Goal: Task Accomplishment & Management: Manage account settings

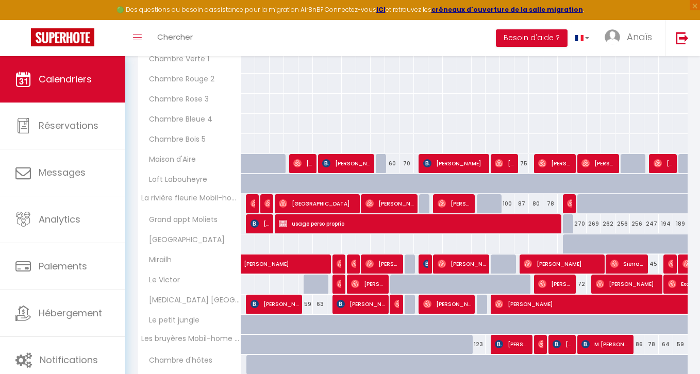
scroll to position [851, 0]
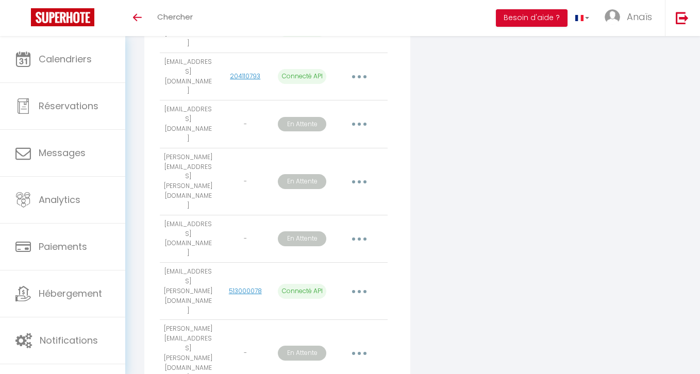
scroll to position [551, 0]
drag, startPoint x: 210, startPoint y: 248, endPoint x: 165, endPoint y: 241, distance: 45.9
copy td "[EMAIL_ADDRESS][DOMAIN_NAME]"
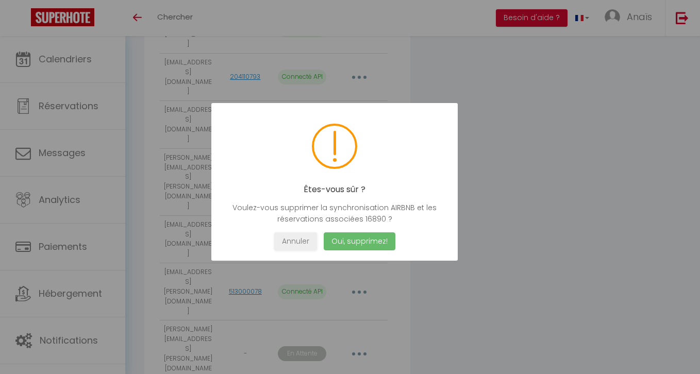
click at [367, 241] on button "Oui, supprimez!" at bounding box center [360, 241] width 72 height 18
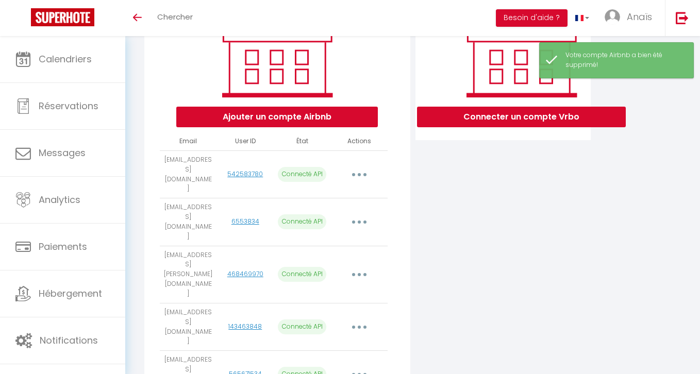
scroll to position [0, 0]
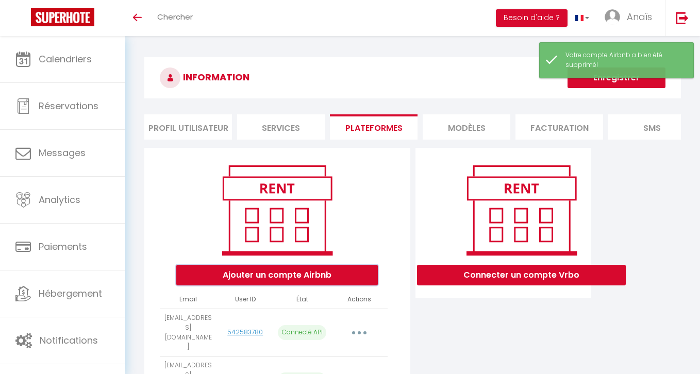
click at [261, 277] on button "Ajouter un compte Airbnb" at bounding box center [276, 275] width 201 height 21
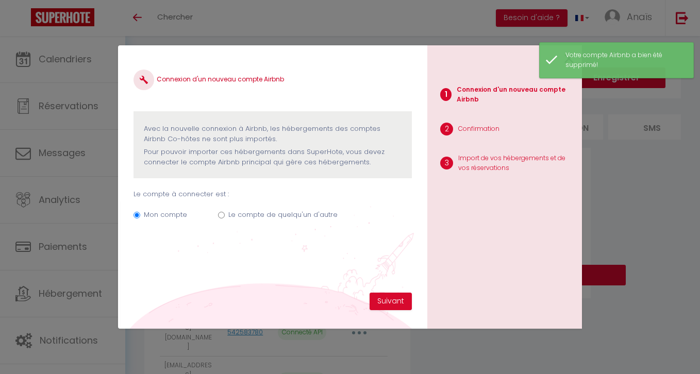
click at [231, 216] on label "Le compte de quelqu'un d'autre" at bounding box center [282, 215] width 109 height 10
click at [225, 216] on input "Le compte de quelqu'un d'autre" at bounding box center [221, 215] width 7 height 7
radio input "true"
radio input "false"
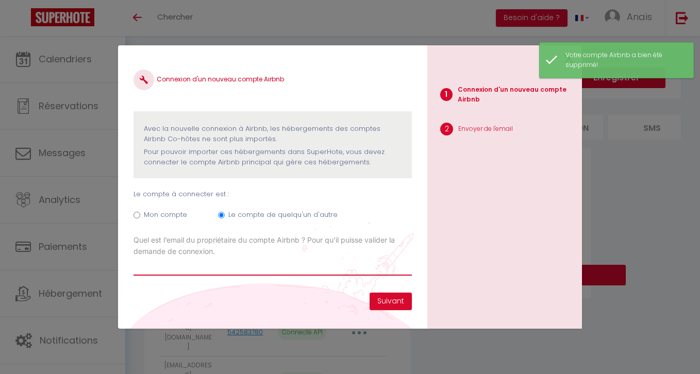
click at [172, 264] on input "Email connexion Airbnb" at bounding box center [272, 266] width 278 height 19
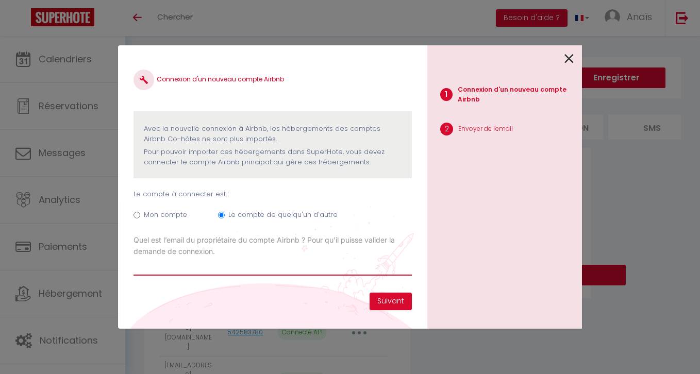
paste input "thierryaimon892@gmail.com"
type input "thierryaimon892@gmail.com"
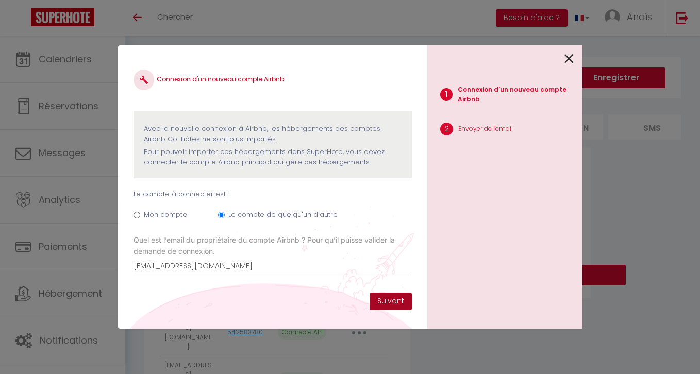
click at [399, 296] on button "Suivant" at bounding box center [390, 302] width 42 height 18
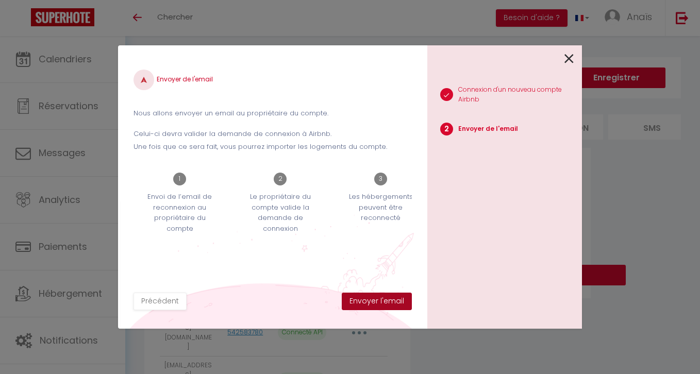
click at [399, 296] on button "Envoyer l'email" at bounding box center [377, 302] width 70 height 18
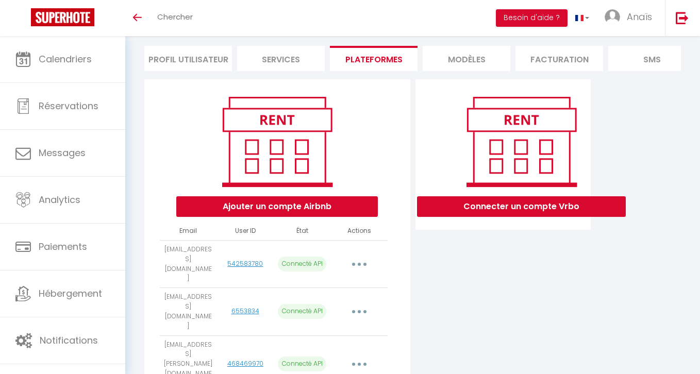
scroll to position [73, 0]
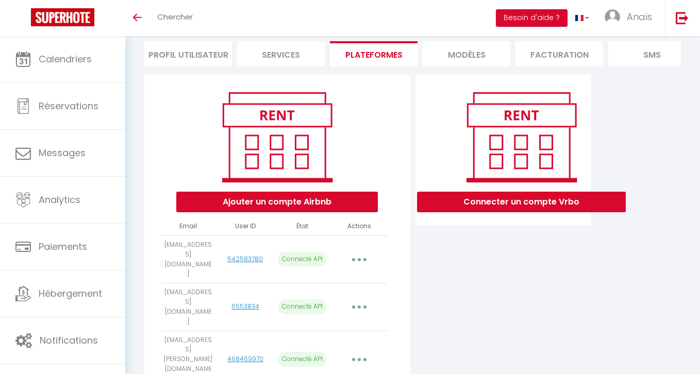
click at [360, 251] on button "button" at bounding box center [359, 259] width 29 height 16
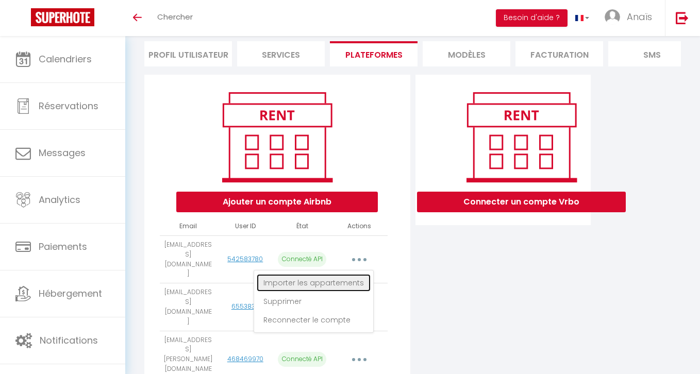
click at [337, 274] on link "Importer les appartements" at bounding box center [314, 283] width 114 height 18
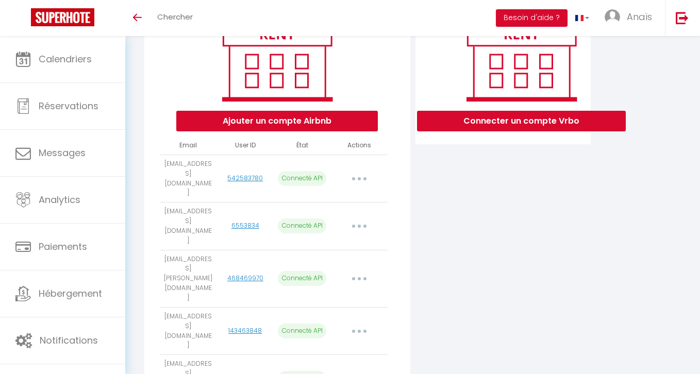
scroll to position [166, 0]
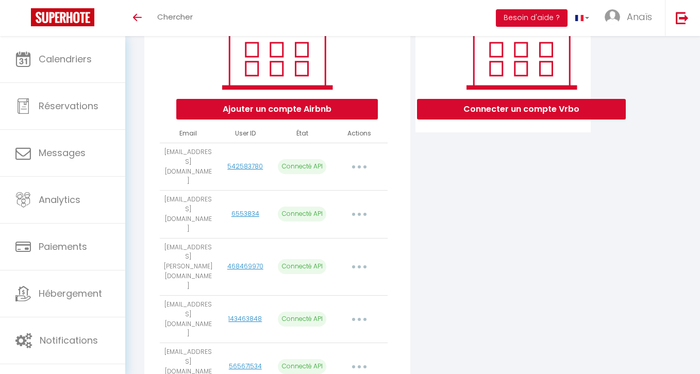
select select
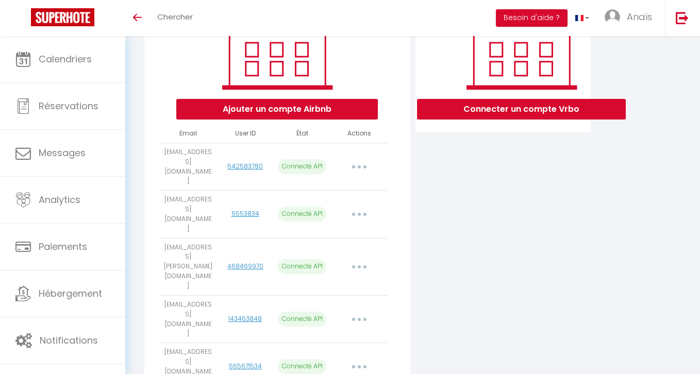
select select
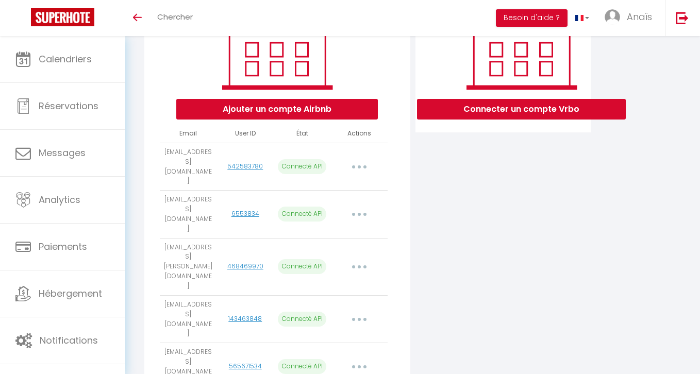
select select
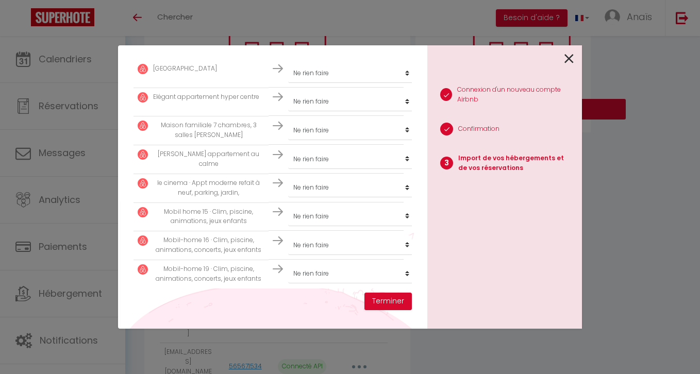
scroll to position [301, 0]
click at [393, 305] on button "Terminer" at bounding box center [387, 302] width 47 height 18
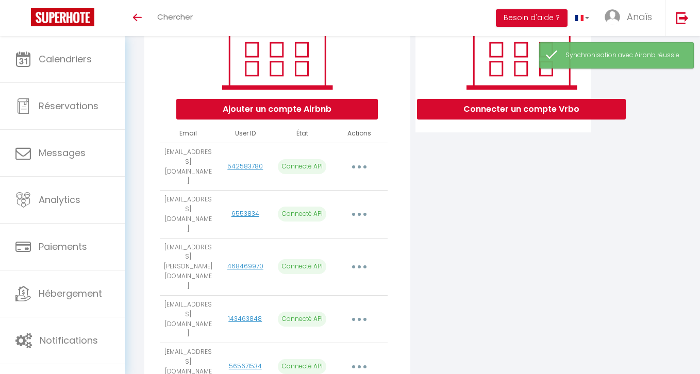
click at [354, 206] on button "button" at bounding box center [359, 214] width 29 height 16
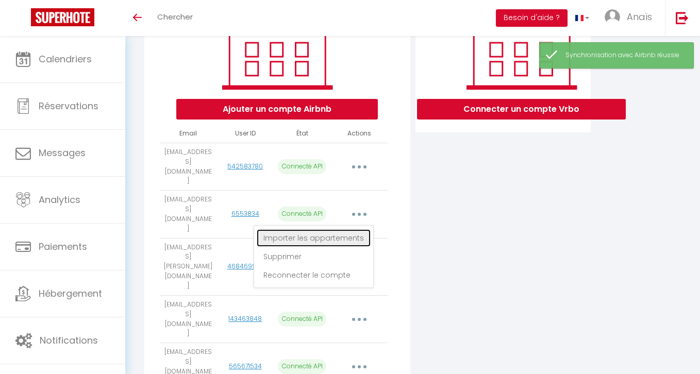
click at [334, 229] on link "Importer les appartements" at bounding box center [314, 238] width 114 height 18
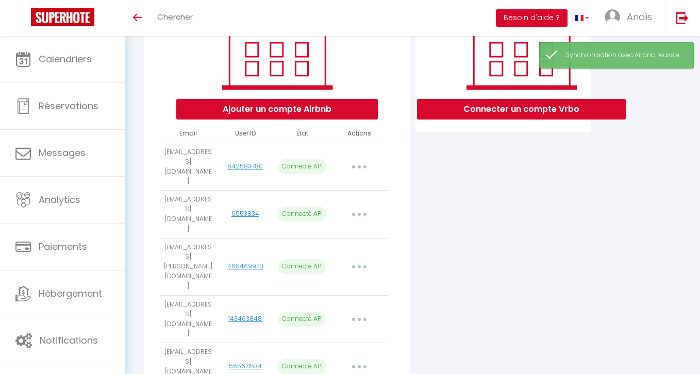
scroll to position [312, 0]
select select "75253"
select select "75875"
select select "76331"
select select "76332"
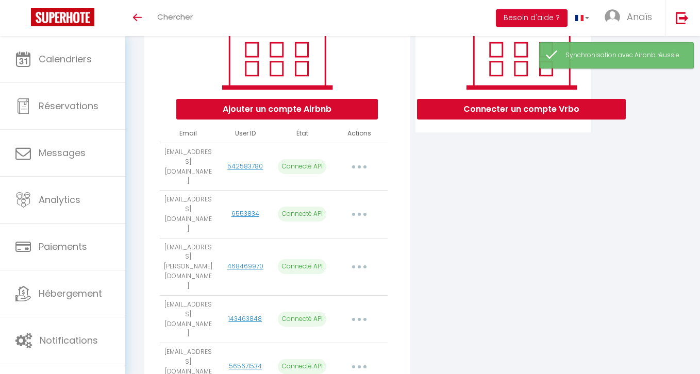
select select "76333"
select select "76336"
select select "76337"
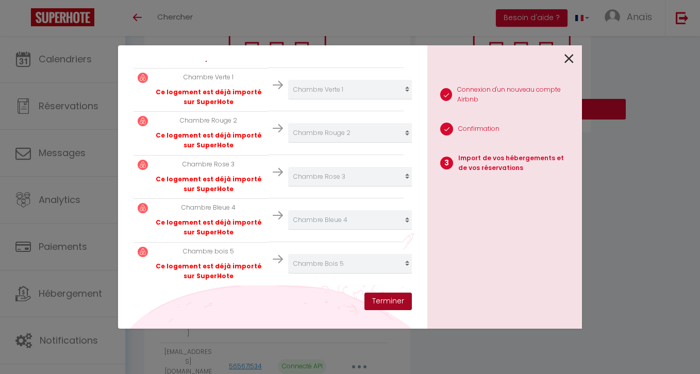
click at [380, 304] on button "Terminer" at bounding box center [387, 302] width 47 height 18
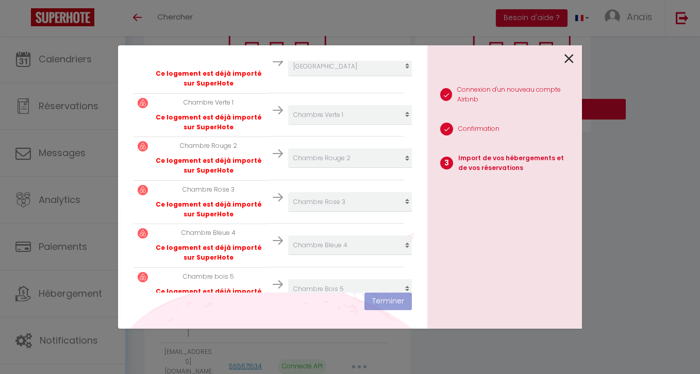
scroll to position [337, 0]
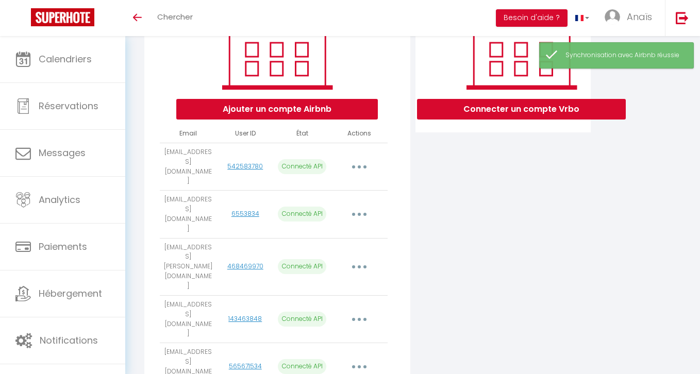
click at [356, 259] on button "button" at bounding box center [359, 267] width 29 height 16
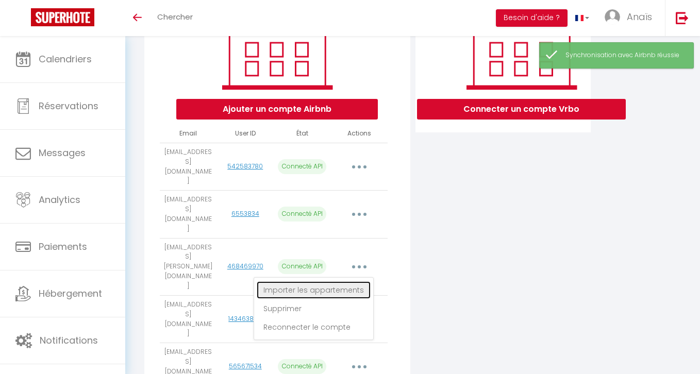
click at [327, 281] on link "Importer les appartements" at bounding box center [314, 290] width 114 height 18
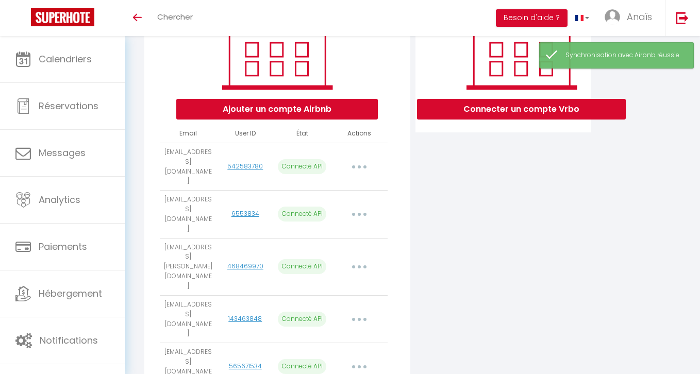
select select "69698"
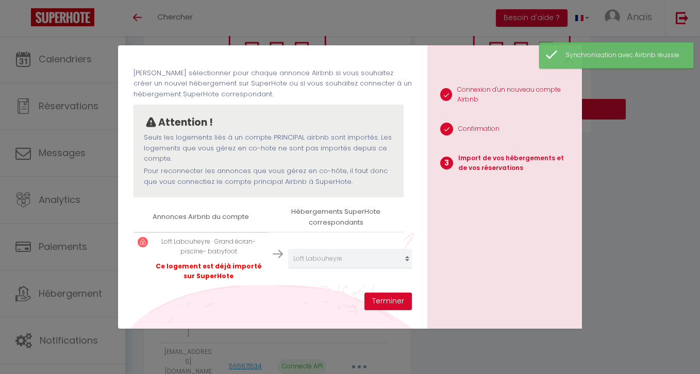
scroll to position [40, 0]
click at [384, 308] on button "Terminer" at bounding box center [387, 302] width 47 height 18
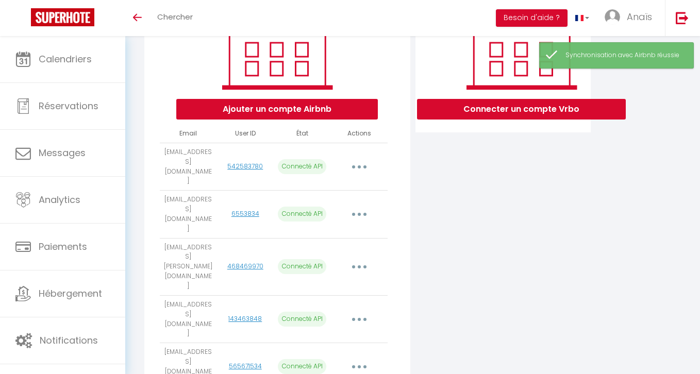
click at [361, 311] on button "button" at bounding box center [359, 319] width 29 height 16
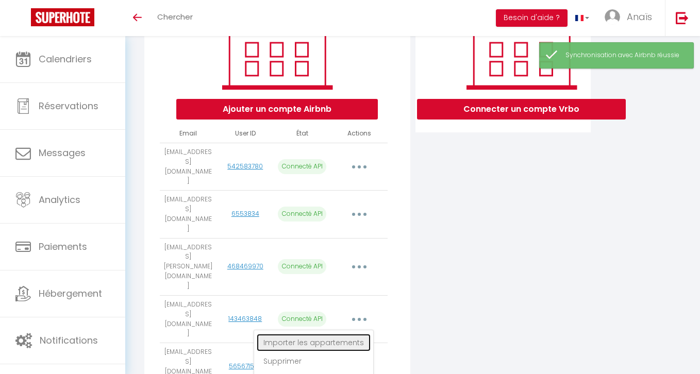
click at [342, 334] on link "Importer les appartements" at bounding box center [314, 343] width 114 height 18
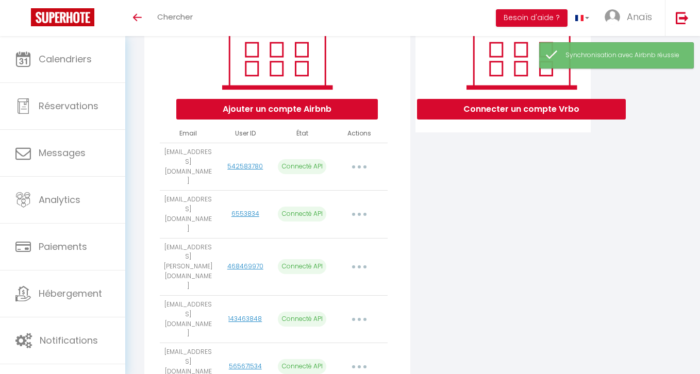
select select "71217"
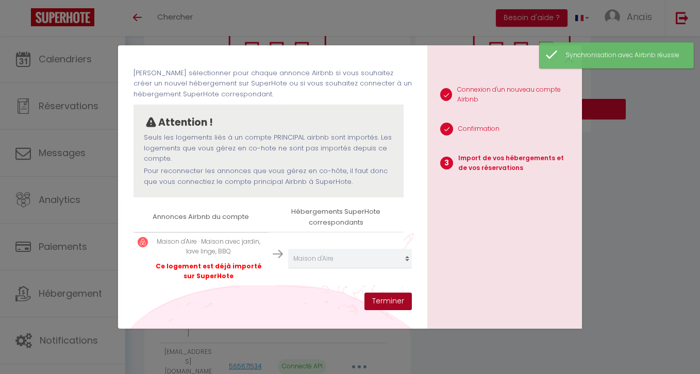
click at [383, 297] on button "Terminer" at bounding box center [387, 302] width 47 height 18
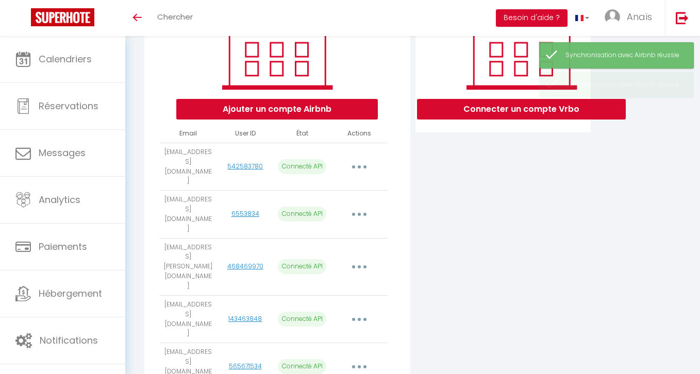
click at [383, 343] on td "Importer les appartements Supprimer Reconnecter le compte" at bounding box center [358, 366] width 57 height 47
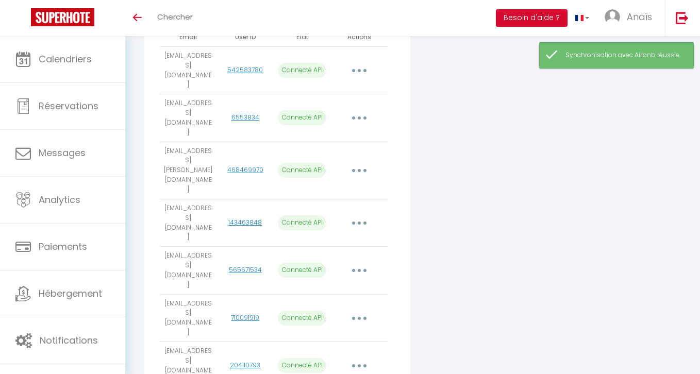
scroll to position [266, 0]
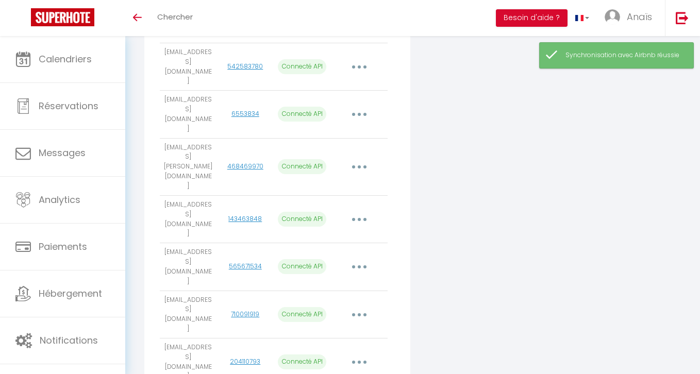
click at [363, 259] on button "button" at bounding box center [359, 267] width 29 height 16
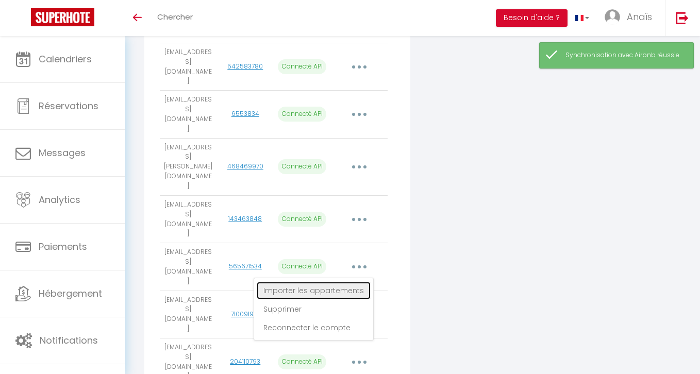
click at [348, 282] on link "Importer les appartements" at bounding box center [314, 291] width 114 height 18
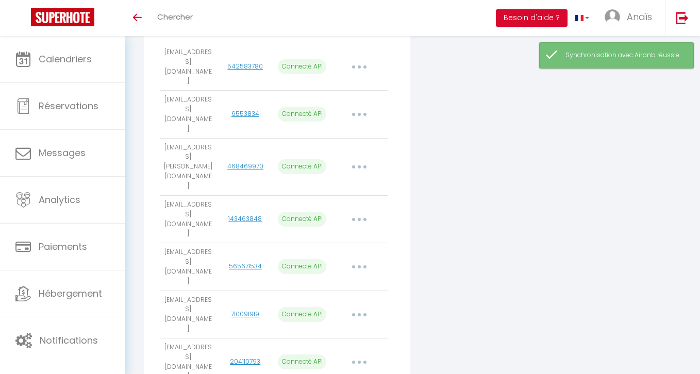
select select "71440"
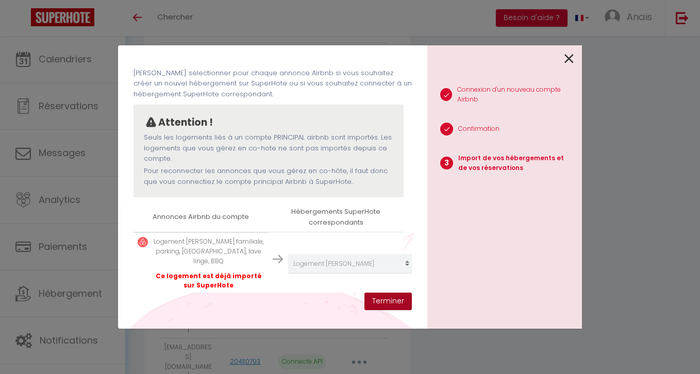
click at [381, 304] on button "Terminer" at bounding box center [387, 302] width 47 height 18
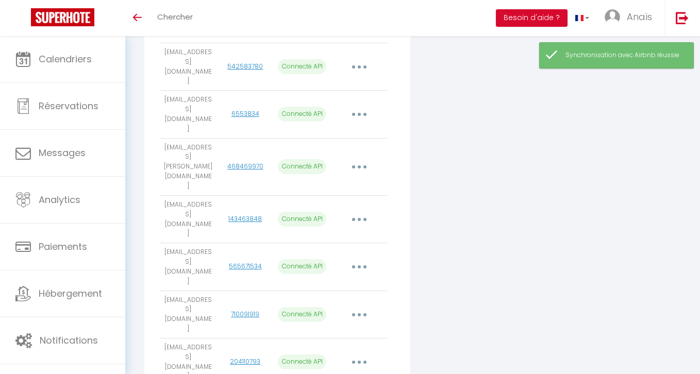
click at [357, 307] on button "button" at bounding box center [359, 315] width 29 height 16
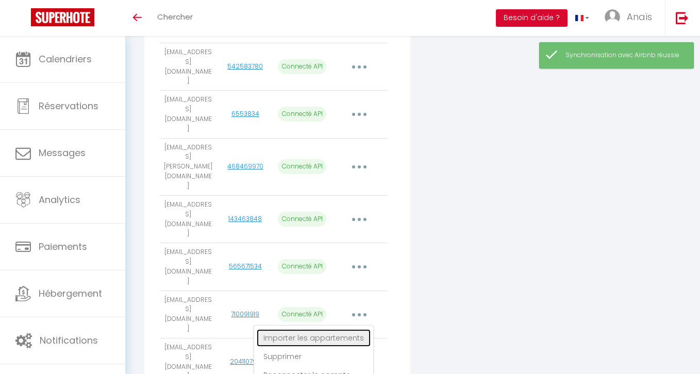
click at [343, 329] on link "Importer les appartements" at bounding box center [314, 338] width 114 height 18
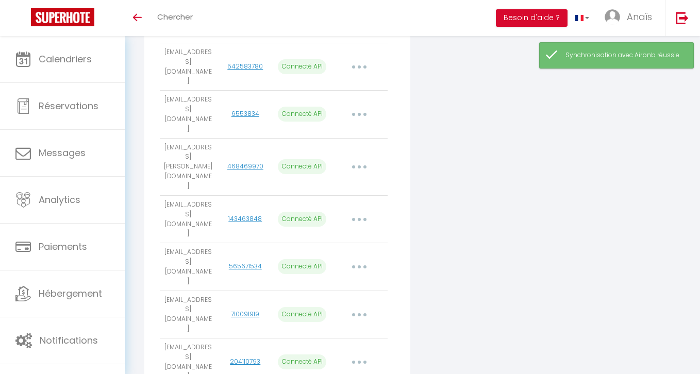
select select "74650"
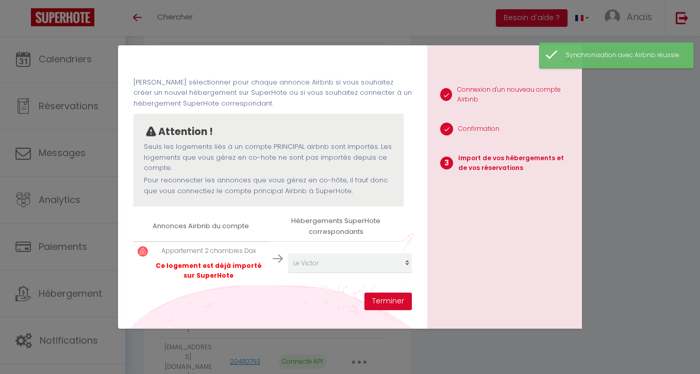
scroll to position [30, 0]
click at [369, 302] on button "Terminer" at bounding box center [387, 302] width 47 height 18
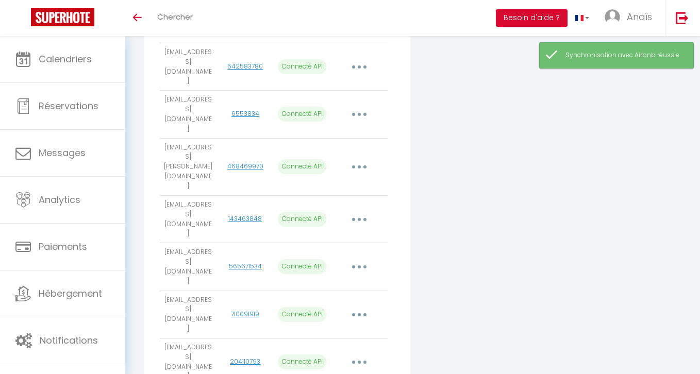
click at [357, 354] on button "button" at bounding box center [359, 362] width 29 height 16
select select
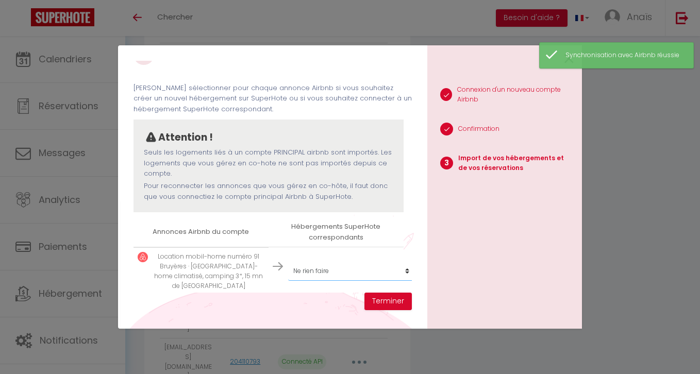
click at [388, 275] on select "Créer un nouvel hébergement Ne rien faire Ilot Narossais 1 Ilot Narossais 2 Ilo…" at bounding box center [351, 271] width 127 height 20
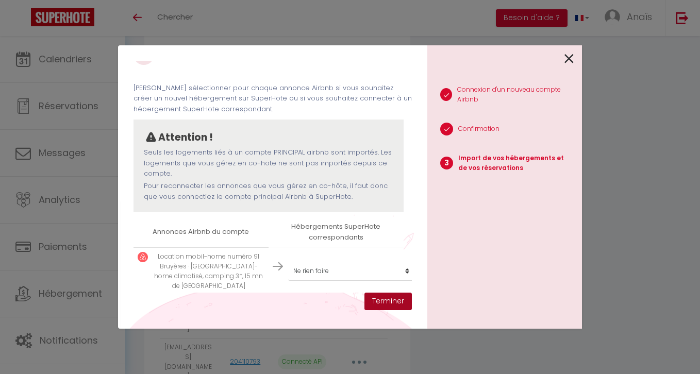
click at [376, 302] on button "Terminer" at bounding box center [387, 302] width 47 height 18
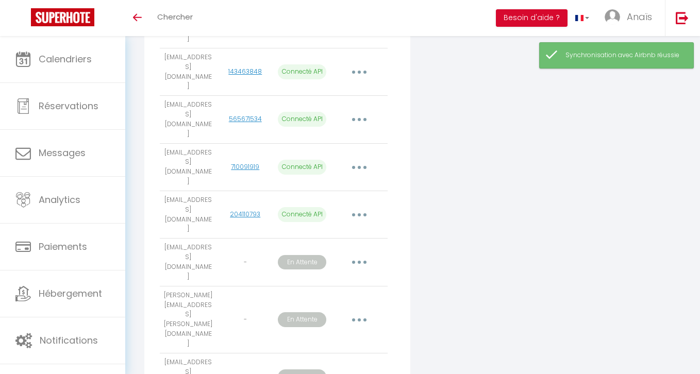
scroll to position [431, 0]
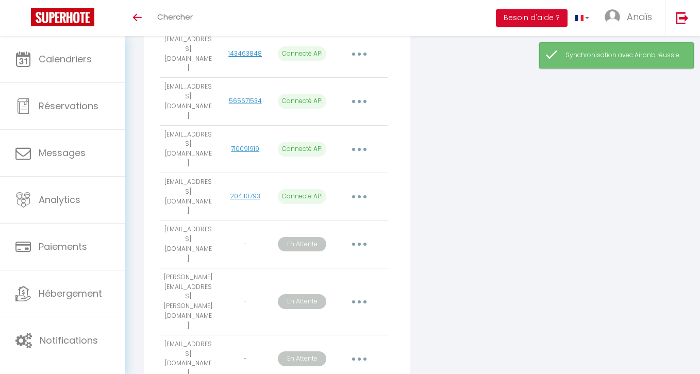
select select
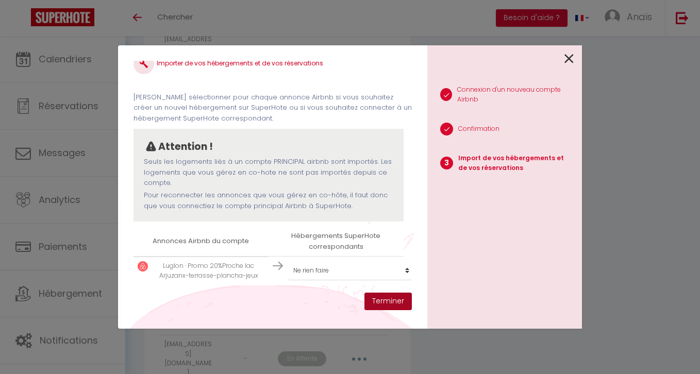
click at [385, 296] on button "Terminer" at bounding box center [387, 302] width 47 height 18
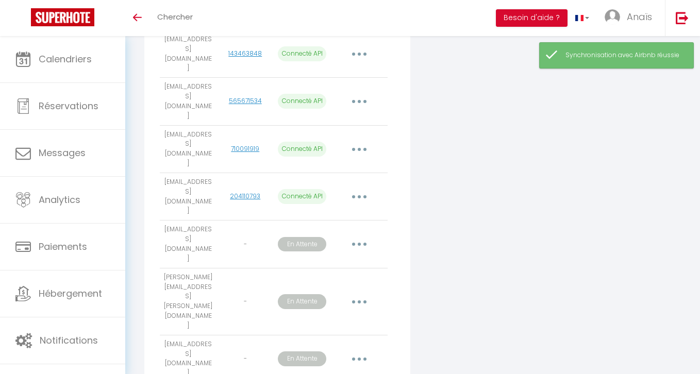
select select "73115"
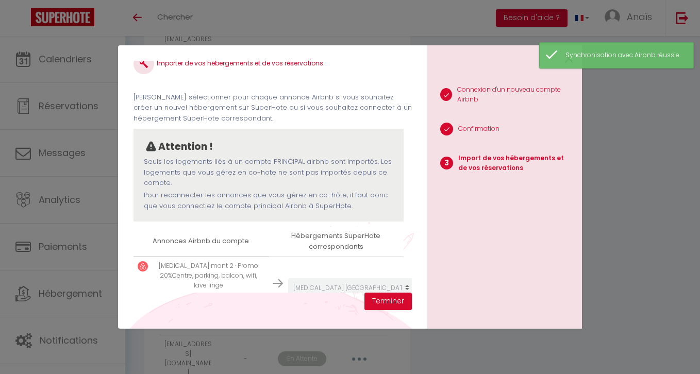
scroll to position [40, 0]
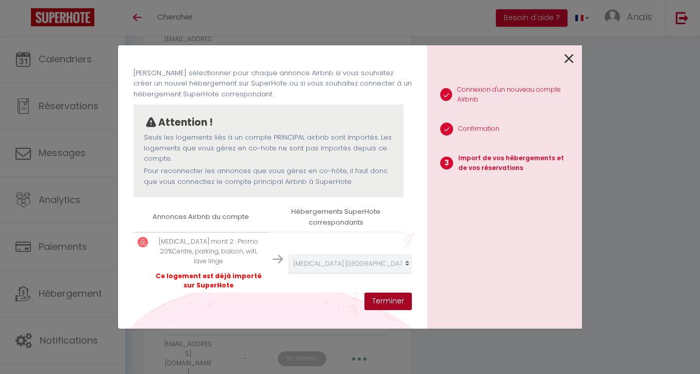
click at [386, 298] on button "Terminer" at bounding box center [387, 302] width 47 height 18
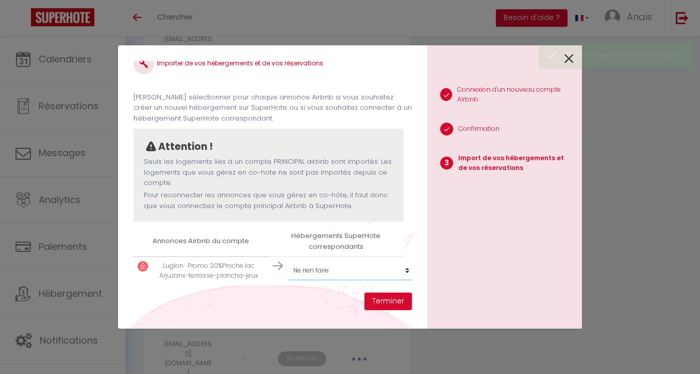
click at [332, 272] on select "Créer un nouvel hébergement Ne rien faire Ilot Narossais 1 Ilot Narossais 2 Ilo…" at bounding box center [351, 271] width 127 height 20
select select "66073"
click at [288, 261] on select "Créer un nouvel hébergement Ne rien faire Ilot Narossais 1 Ilot Narossais 2 Ilo…" at bounding box center [351, 271] width 127 height 20
click at [391, 305] on button "Terminer" at bounding box center [387, 302] width 47 height 18
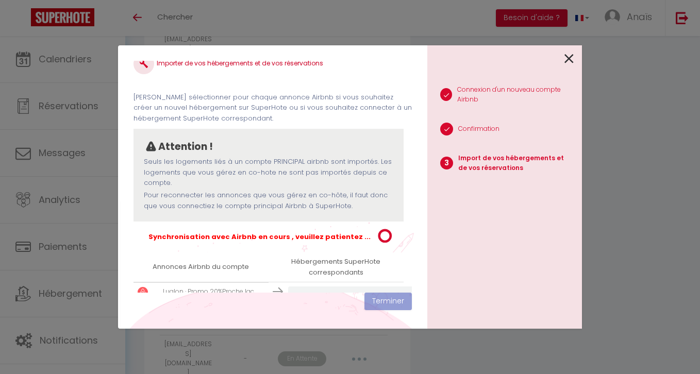
scroll to position [42, 0]
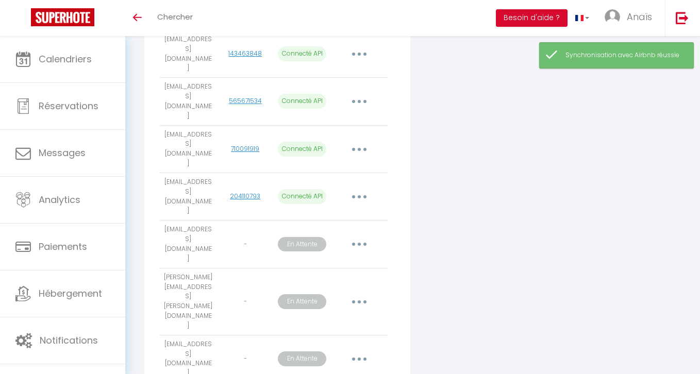
select select "66073"
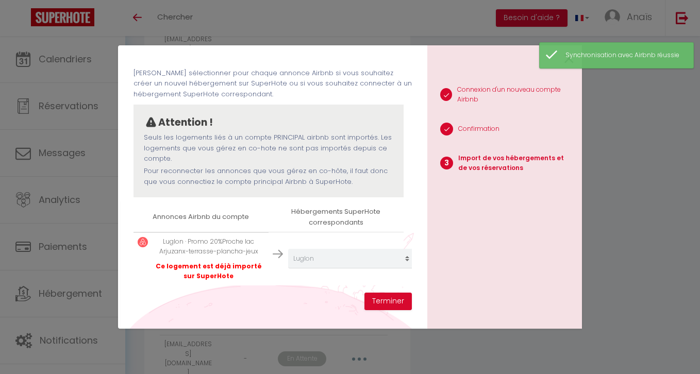
scroll to position [40, 0]
click at [376, 305] on button "Terminer" at bounding box center [387, 302] width 47 height 18
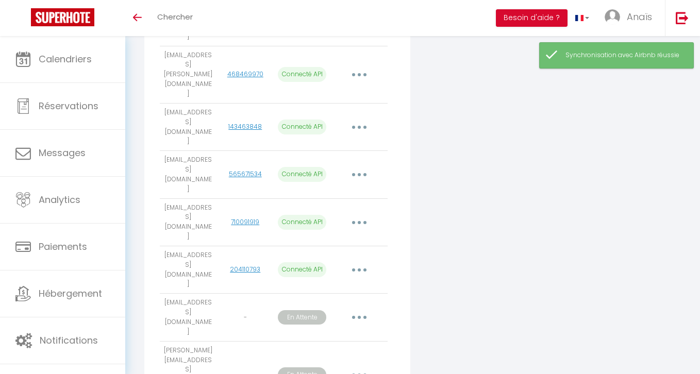
scroll to position [354, 0]
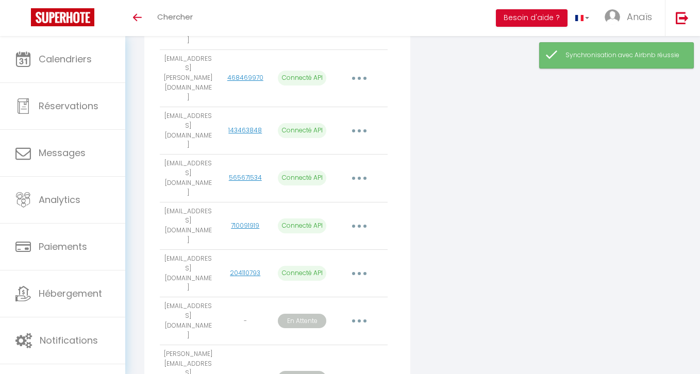
click at [360, 265] on button "button" at bounding box center [359, 273] width 29 height 16
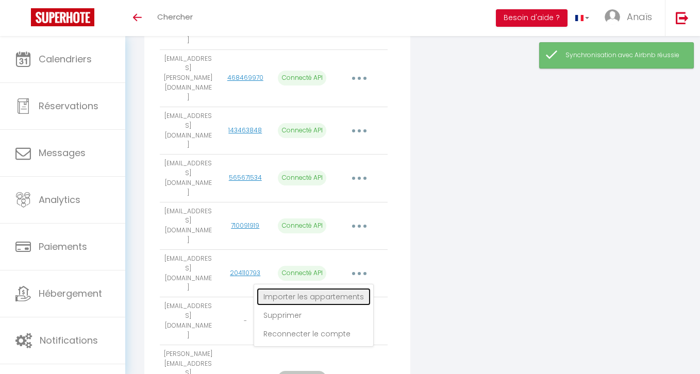
click at [337, 288] on link "Importer les appartements" at bounding box center [314, 297] width 114 height 18
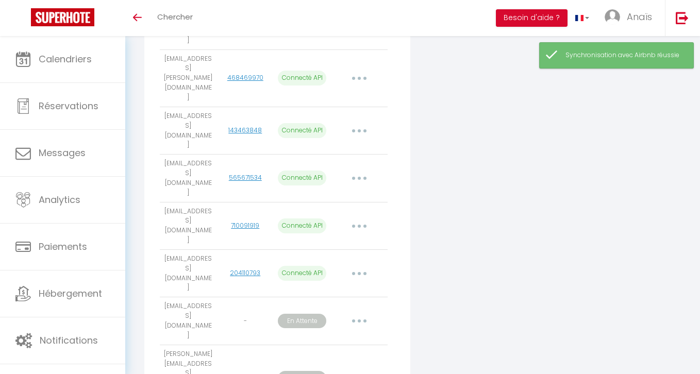
scroll to position [25, 0]
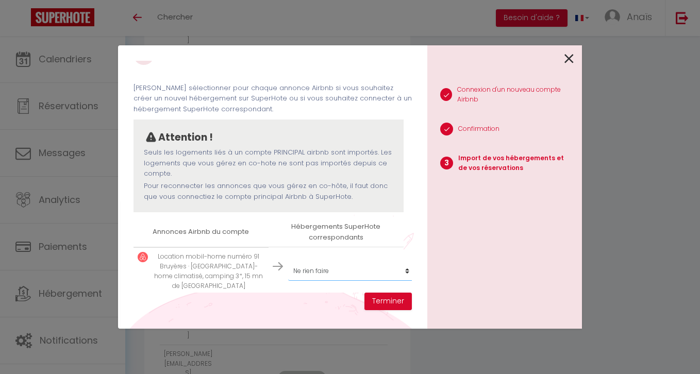
click at [319, 264] on select "Créer un nouvel hébergement Ne rien faire Ilot Narossais 1 Ilot Narossais 2 Ilo…" at bounding box center [351, 271] width 127 height 20
select select "47844"
click at [288, 261] on select "Créer un nouvel hébergement Ne rien faire Ilot Narossais 1 Ilot Narossais 2 Ilo…" at bounding box center [351, 271] width 127 height 20
click at [389, 304] on button "Terminer" at bounding box center [387, 302] width 47 height 18
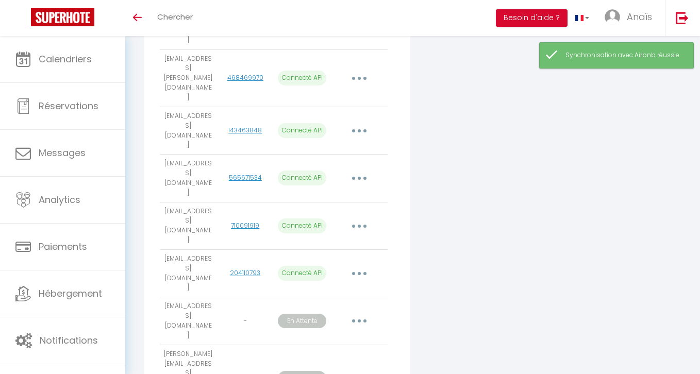
scroll to position [338, 0]
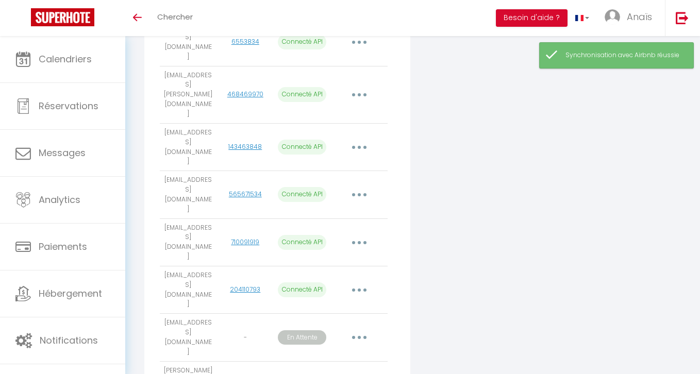
click at [358, 234] on button "button" at bounding box center [359, 242] width 29 height 16
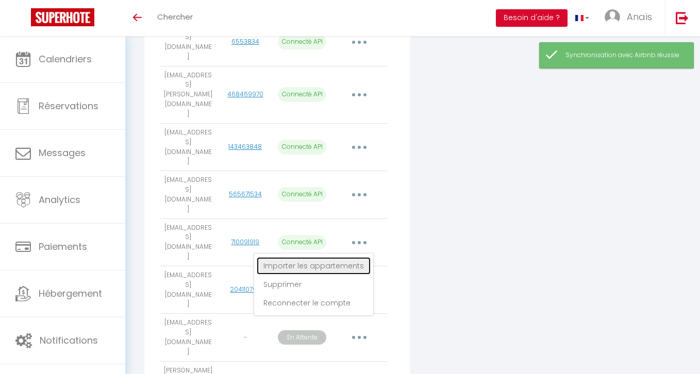
click at [339, 257] on link "Importer les appartements" at bounding box center [314, 266] width 114 height 18
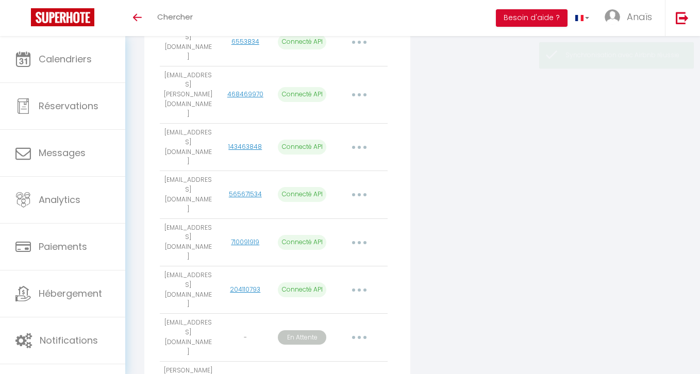
select select "74650"
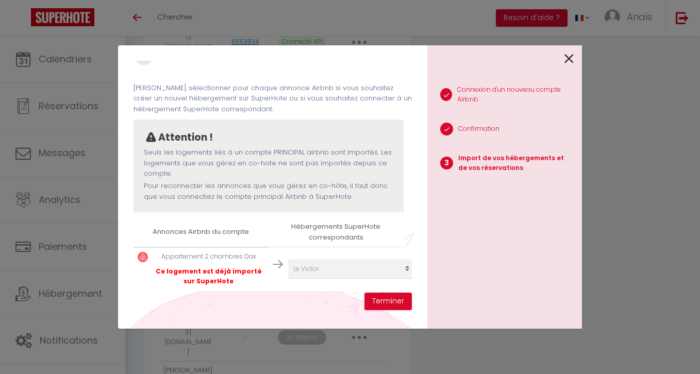
click at [568, 58] on icon at bounding box center [568, 58] width 9 height 15
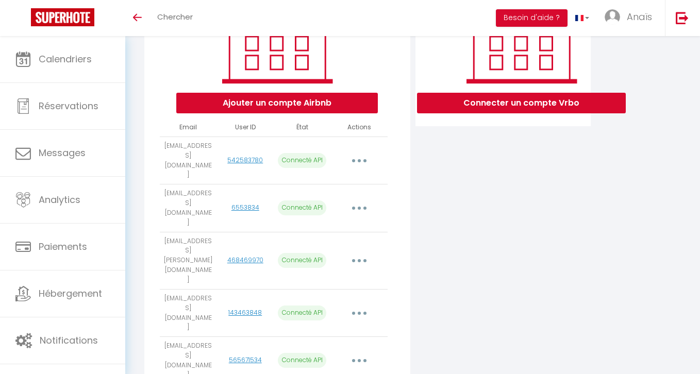
scroll to position [187, 0]
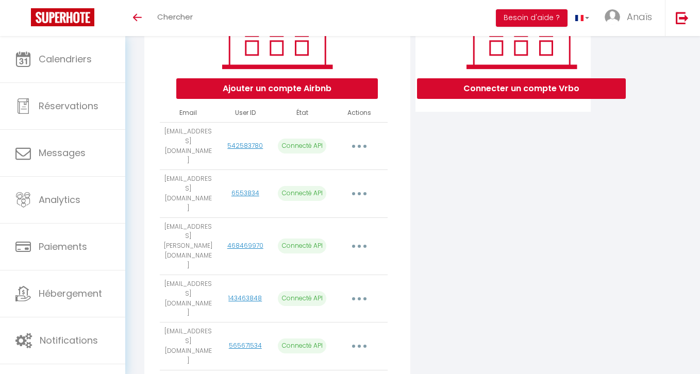
click at [354, 185] on button "button" at bounding box center [359, 193] width 29 height 16
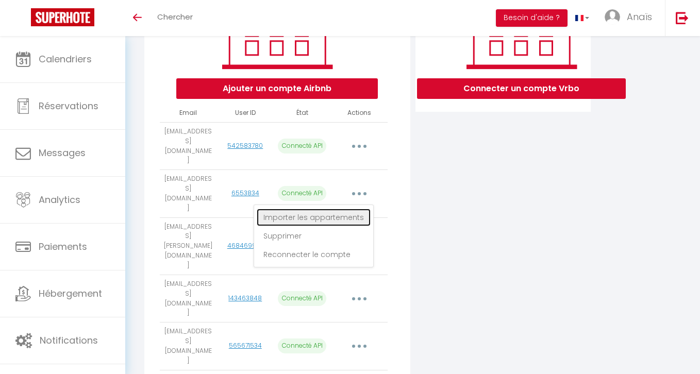
click at [346, 209] on link "Importer les appartements" at bounding box center [314, 218] width 114 height 18
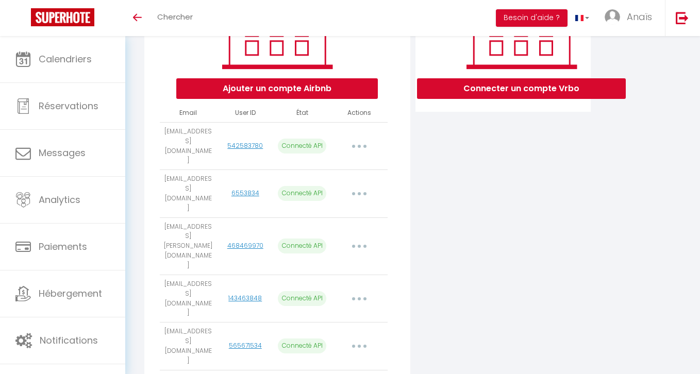
select select "75253"
select select "75875"
select select "76331"
select select "76332"
select select "76333"
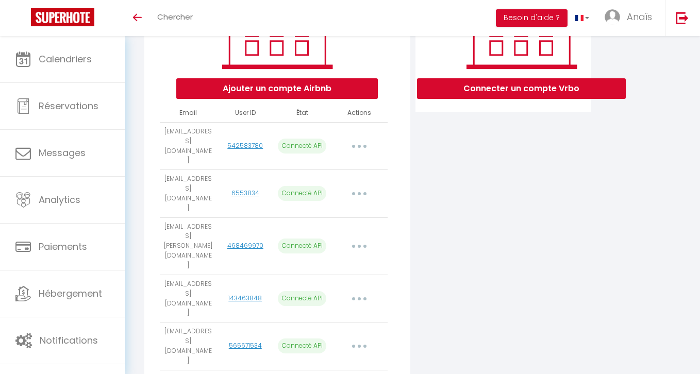
select select "76336"
select select "76337"
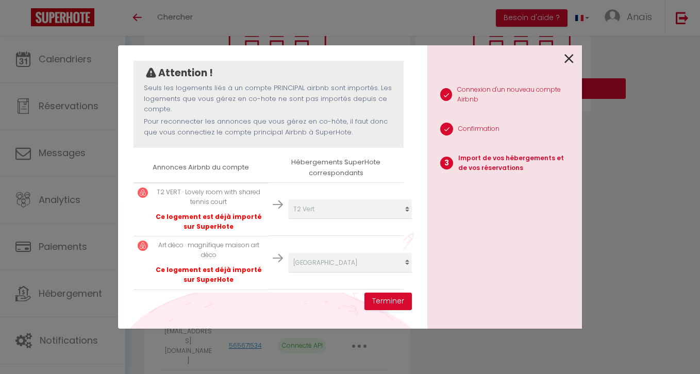
scroll to position [77, 0]
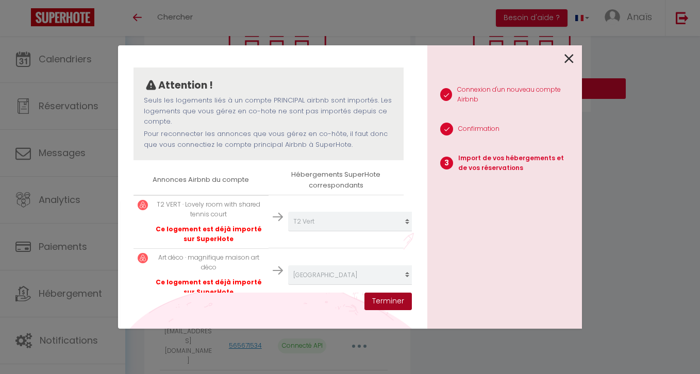
click at [396, 295] on button "Terminer" at bounding box center [387, 302] width 47 height 18
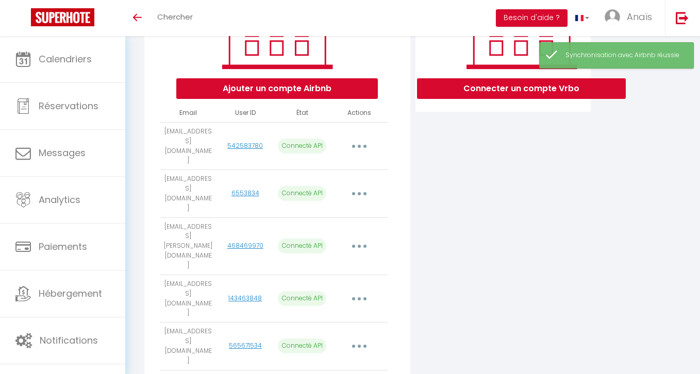
click at [363, 238] on button "button" at bounding box center [359, 246] width 29 height 16
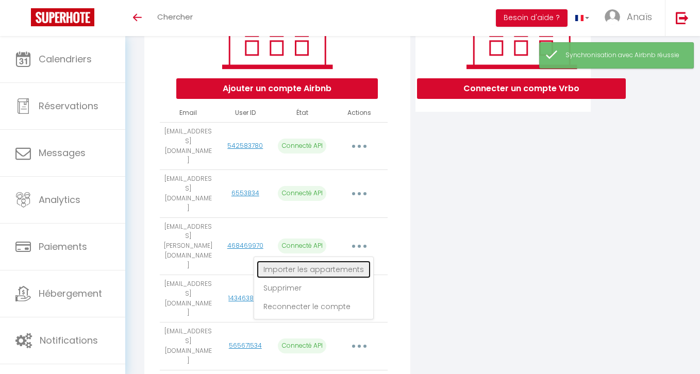
click at [337, 261] on link "Importer les appartements" at bounding box center [314, 270] width 114 height 18
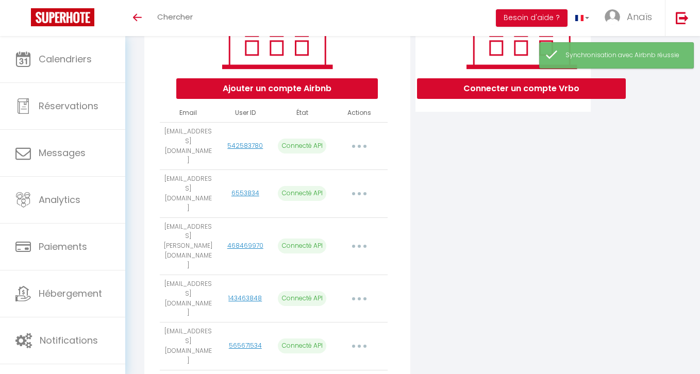
select select "69698"
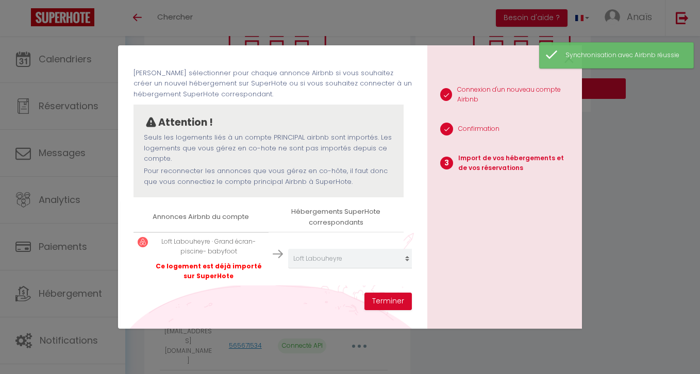
scroll to position [40, 0]
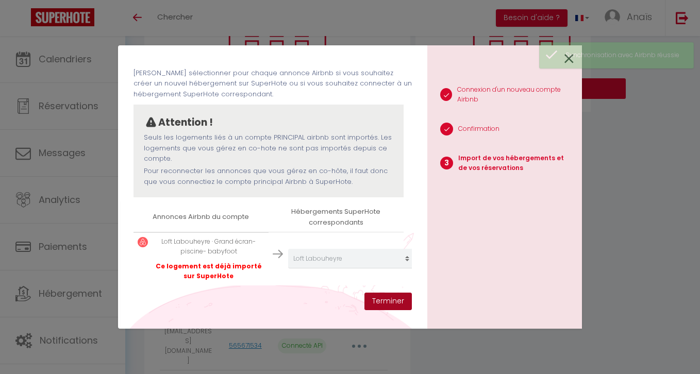
click at [395, 298] on button "Terminer" at bounding box center [387, 302] width 47 height 18
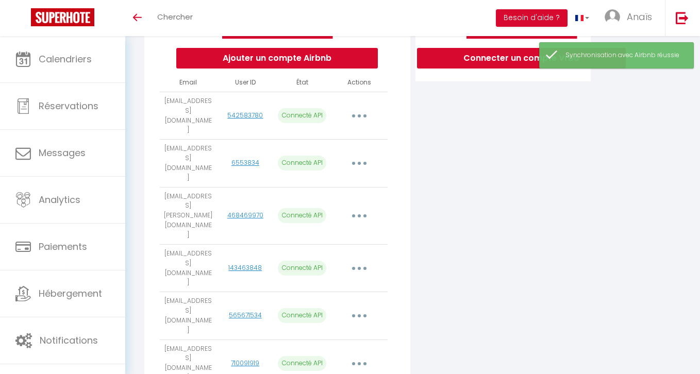
scroll to position [227, 0]
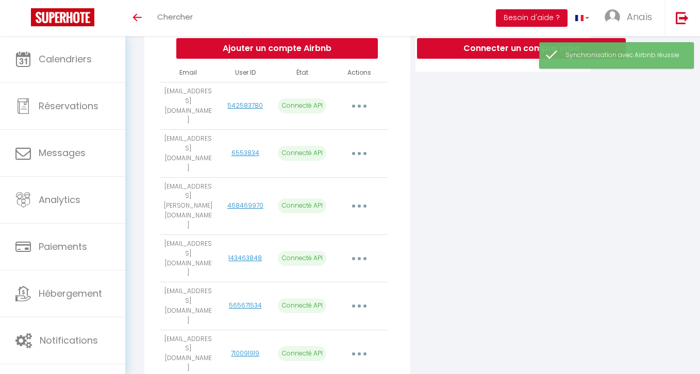
click at [358, 250] on button "button" at bounding box center [359, 258] width 29 height 16
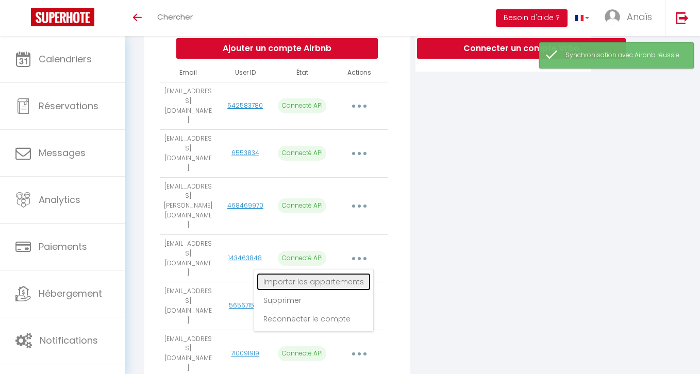
click at [337, 273] on link "Importer les appartements" at bounding box center [314, 282] width 114 height 18
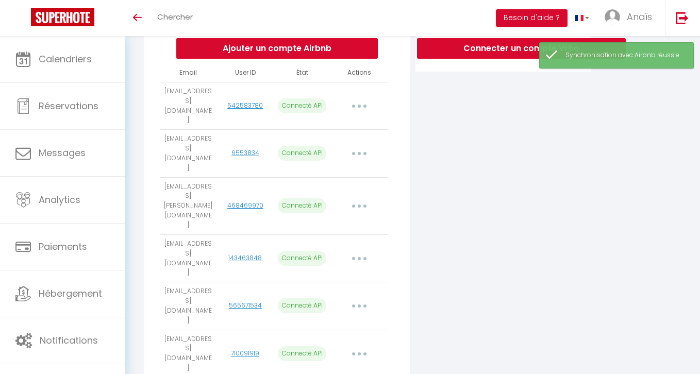
select select "71217"
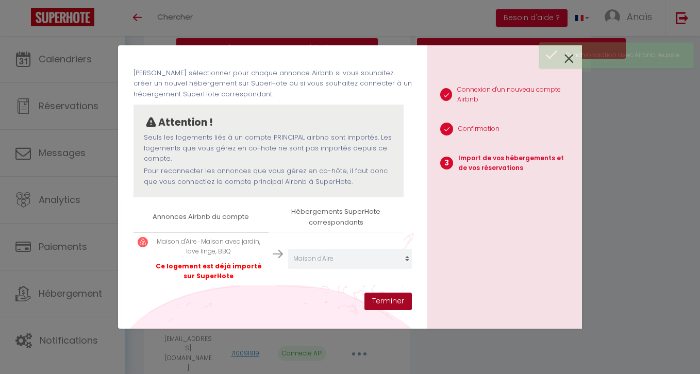
click at [382, 295] on button "Terminer" at bounding box center [387, 302] width 47 height 18
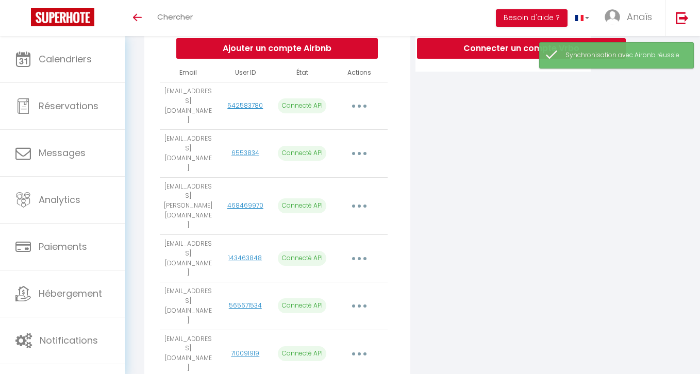
click at [358, 305] on icon "button" at bounding box center [359, 306] width 3 height 3
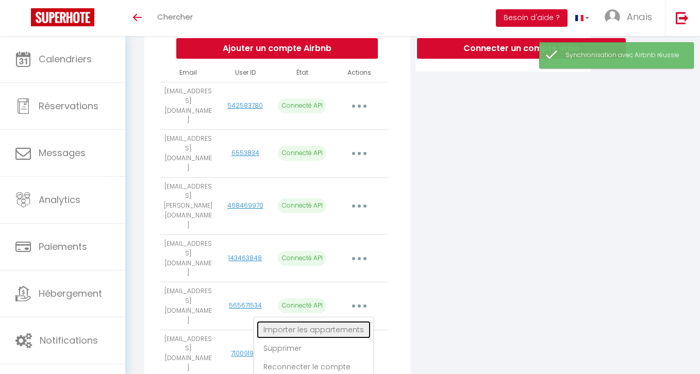
click at [336, 321] on link "Importer les appartements" at bounding box center [314, 330] width 114 height 18
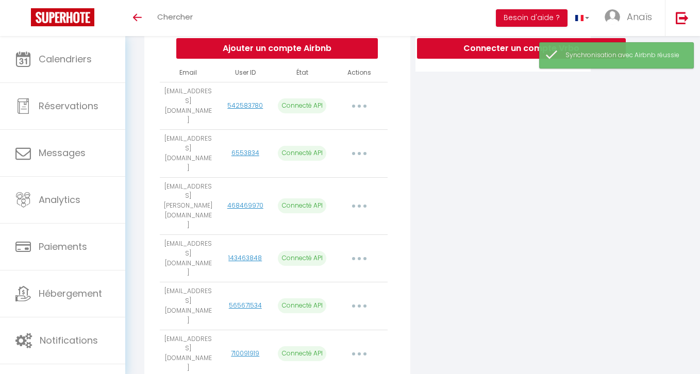
select select "71440"
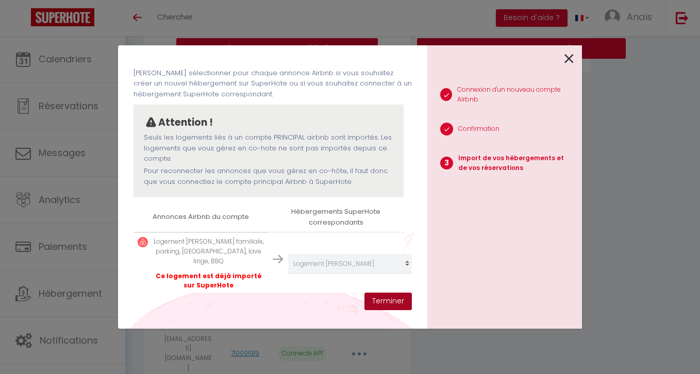
click at [388, 307] on button "Terminer" at bounding box center [387, 302] width 47 height 18
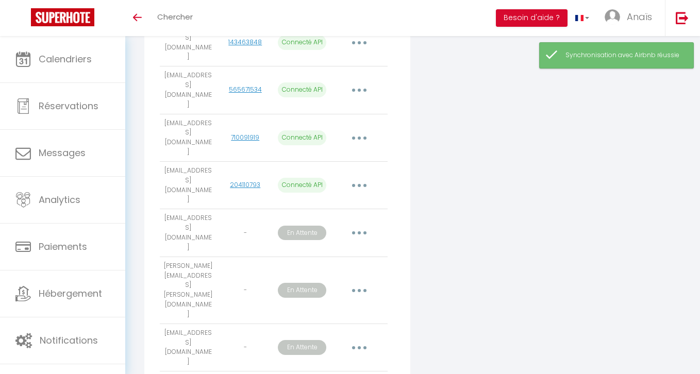
scroll to position [484, 0]
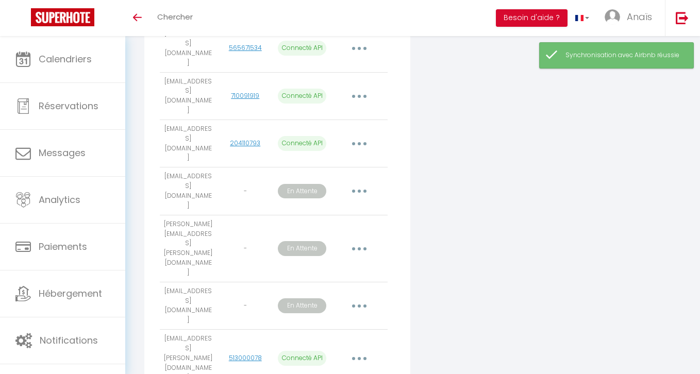
select select "73115"
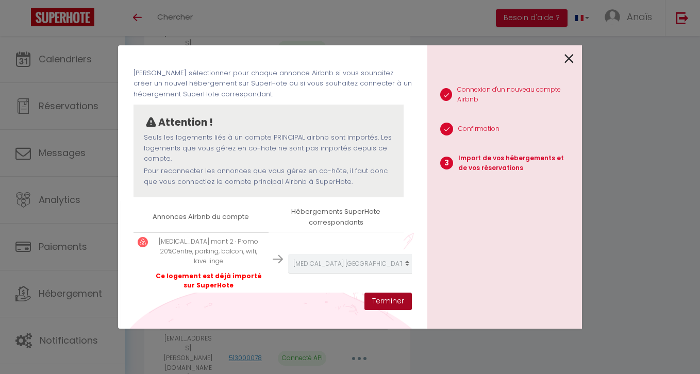
click at [388, 302] on button "Terminer" at bounding box center [387, 302] width 47 height 18
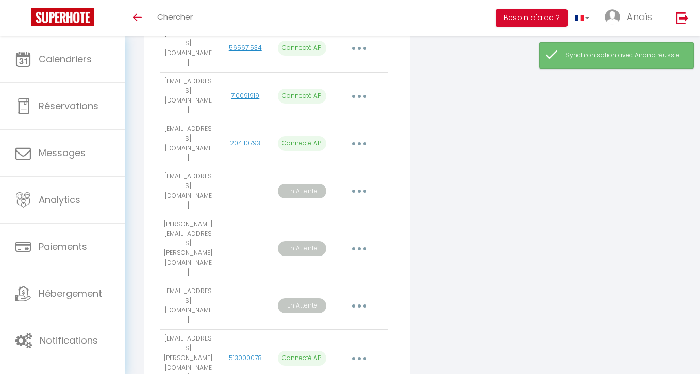
select select "70756"
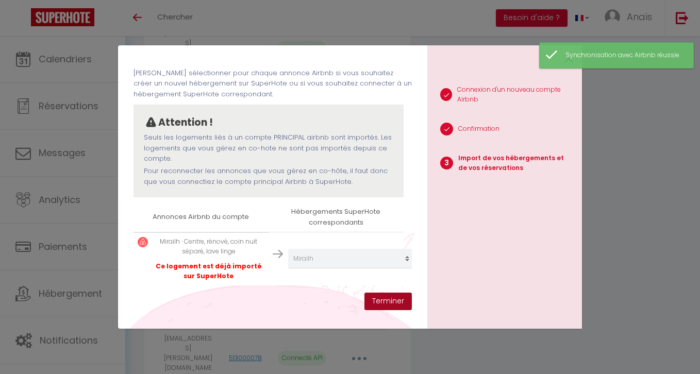
click at [389, 296] on button "Terminer" at bounding box center [387, 302] width 47 height 18
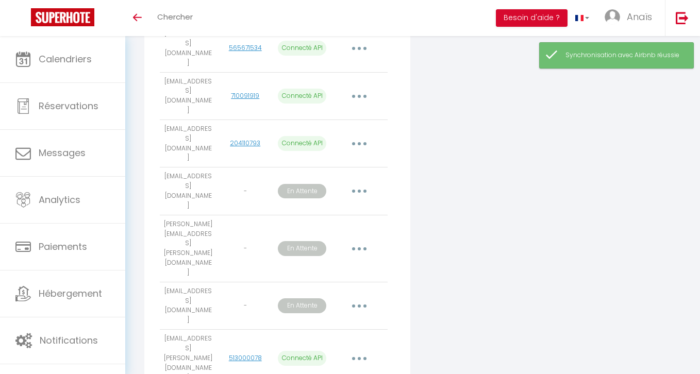
select select "66757"
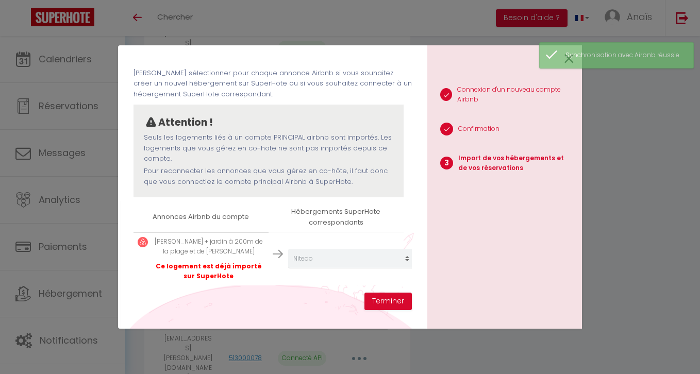
click at [377, 288] on div "Importer de vos hébergements et de vos réservations Veuillez sélectionner pour …" at bounding box center [272, 177] width 278 height 232
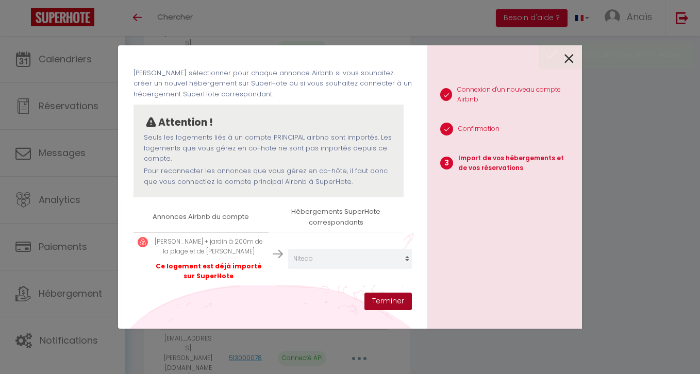
click at [377, 293] on button "Terminer" at bounding box center [387, 302] width 47 height 18
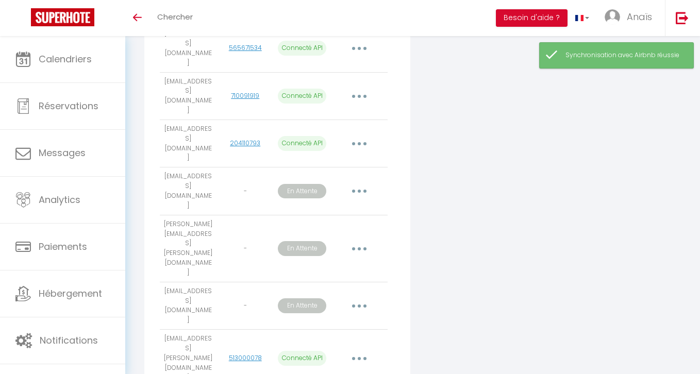
scroll to position [527, 0]
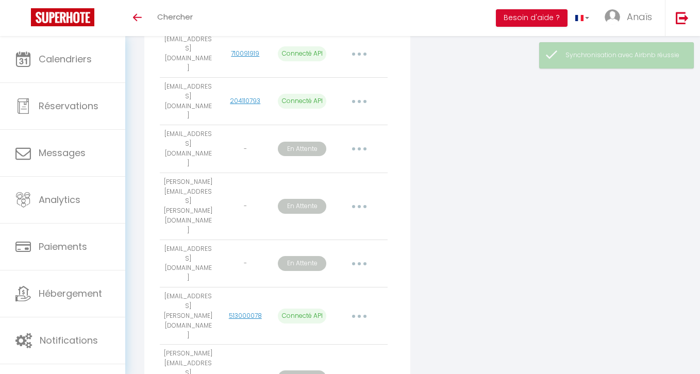
select select "64427"
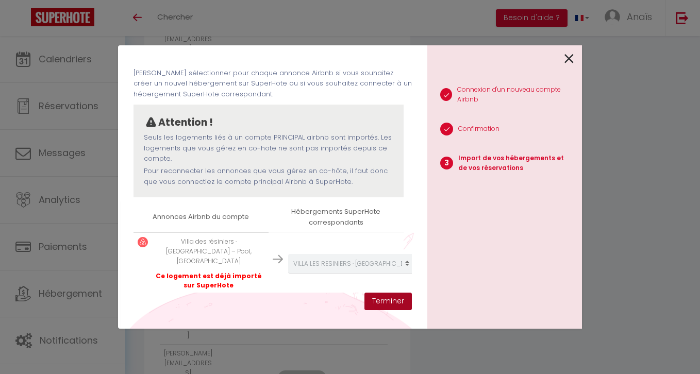
click at [391, 299] on button "Terminer" at bounding box center [387, 302] width 47 height 18
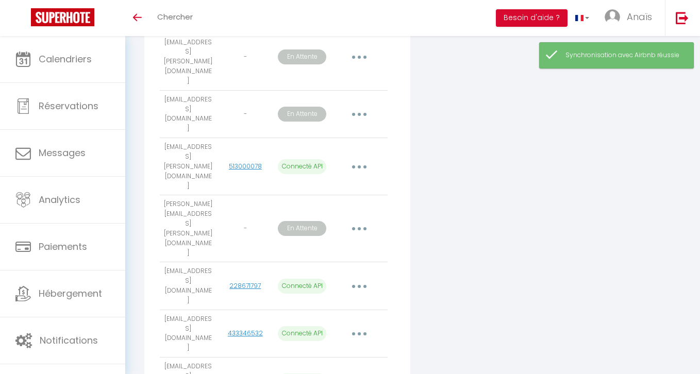
scroll to position [680, 0]
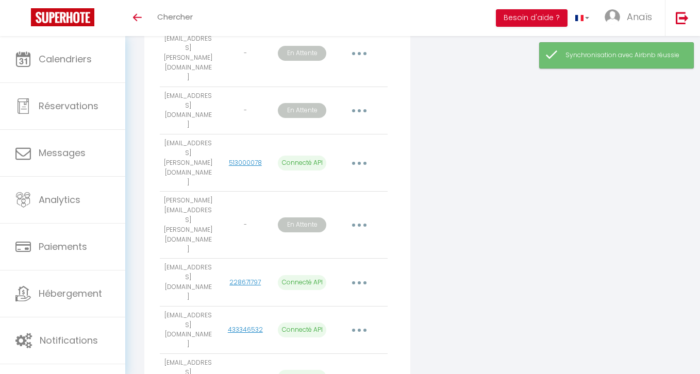
select select "73644"
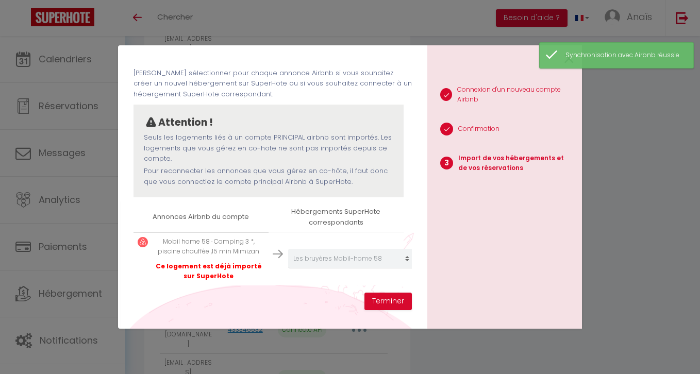
click at [357, 198] on div "Importer de vos hébergements et de vos réservations Veuillez sélectionner pour …" at bounding box center [272, 177] width 278 height 232
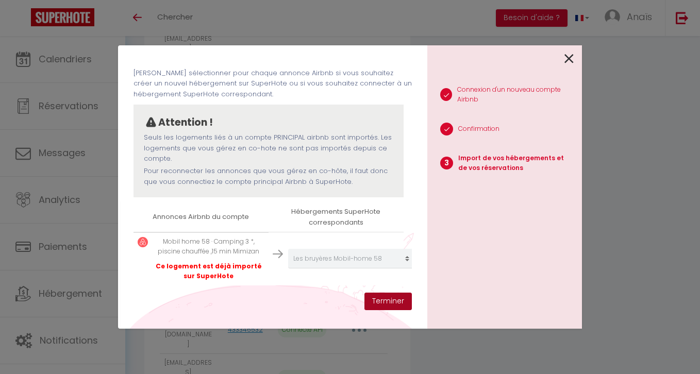
click at [383, 305] on button "Terminer" at bounding box center [387, 302] width 47 height 18
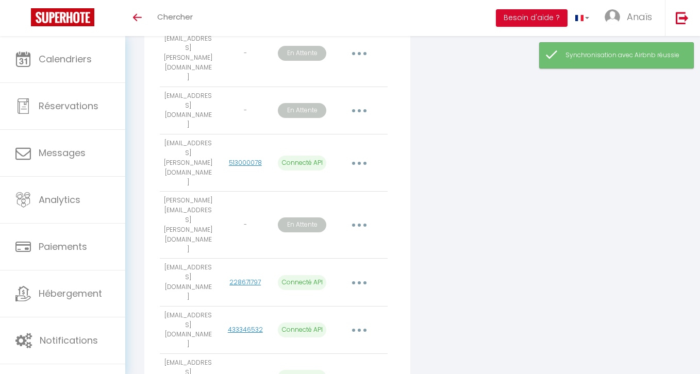
select select "61171"
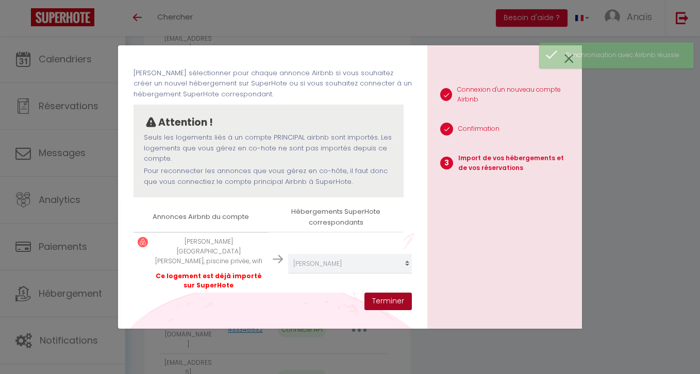
click at [387, 301] on button "Terminer" at bounding box center [387, 302] width 47 height 18
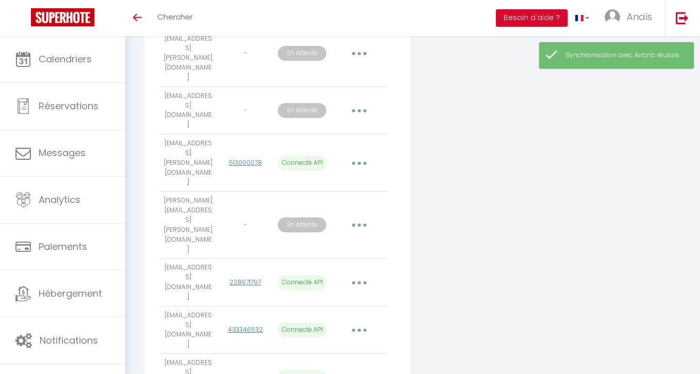
select select "70667"
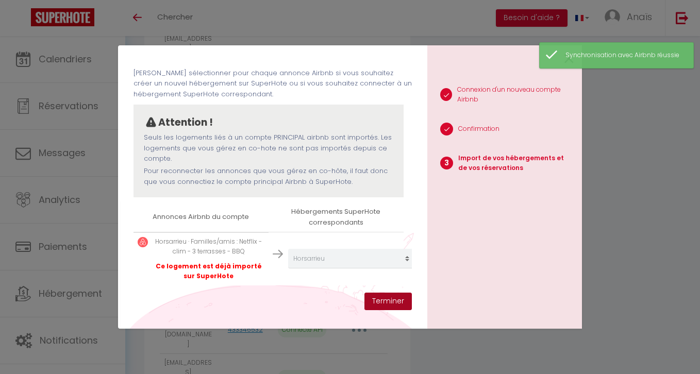
click at [389, 297] on button "Terminer" at bounding box center [387, 302] width 47 height 18
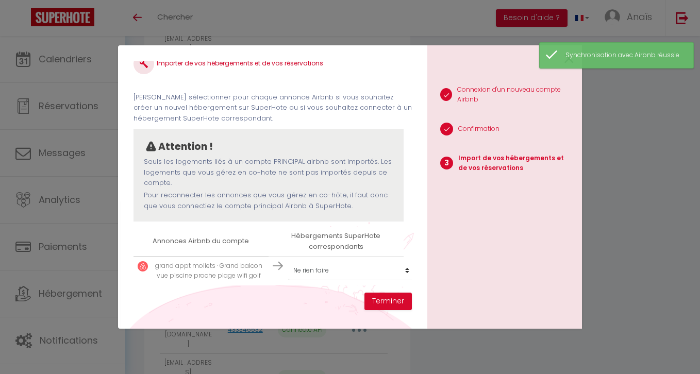
scroll to position [16, 0]
click at [343, 274] on select "Créer un nouvel hébergement Ne rien faire Ilot Narossais 1 Ilot Narossais 2 Ilo…" at bounding box center [351, 271] width 127 height 20
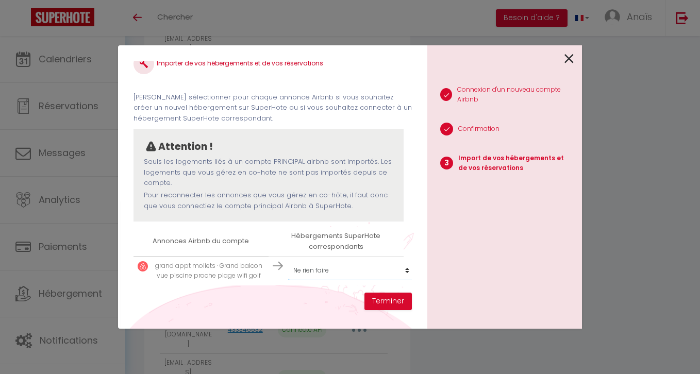
select select "73309"
click at [288, 261] on select "Créer un nouvel hébergement Ne rien faire Ilot Narossais 1 Ilot Narossais 2 Ilo…" at bounding box center [351, 271] width 127 height 20
click at [374, 303] on button "Terminer" at bounding box center [387, 302] width 47 height 18
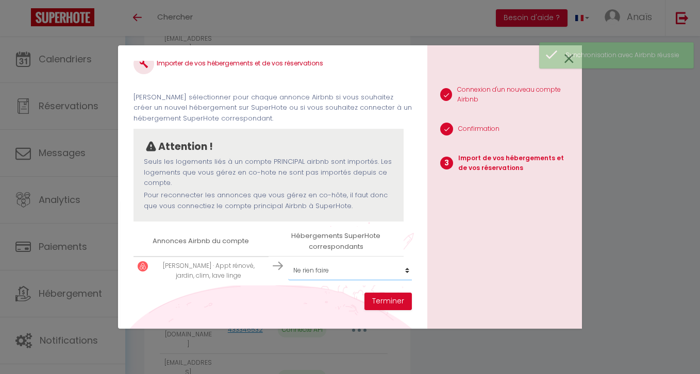
click at [334, 275] on select "Créer un nouvel hébergement Ne rien faire Ilot Narossais 1 Ilot Narossais 2 Ilo…" at bounding box center [351, 271] width 127 height 20
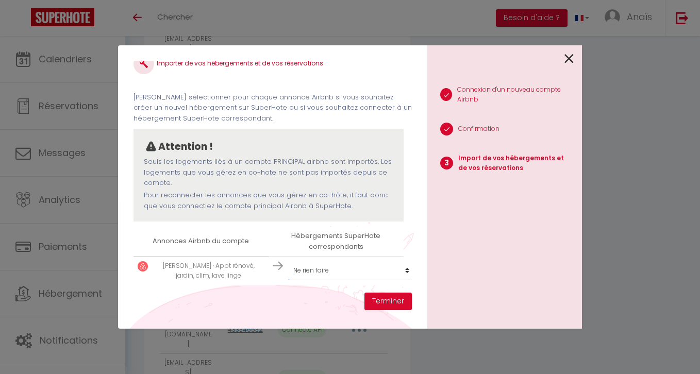
select select "71439"
click at [288, 261] on select "Créer un nouvel hébergement Ne rien faire Ilot Narossais 1 Ilot Narossais 2 Ilo…" at bounding box center [351, 271] width 127 height 20
click at [399, 299] on button "Terminer" at bounding box center [387, 302] width 47 height 18
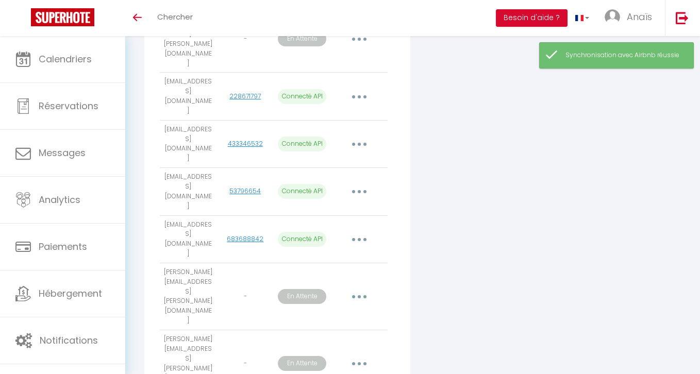
scroll to position [0, 0]
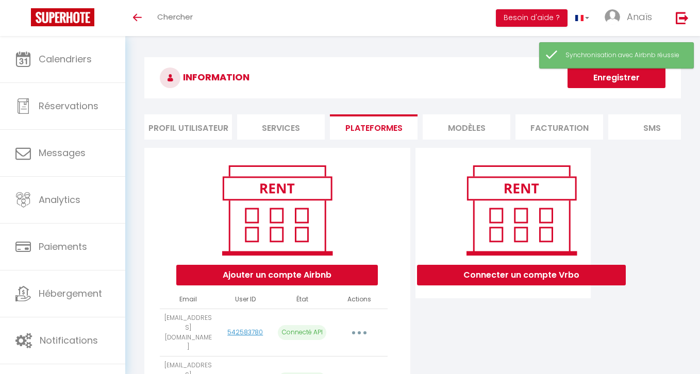
click at [617, 76] on button "Enregistrer" at bounding box center [616, 77] width 98 height 21
